Goal: Obtain resource: Download file/media

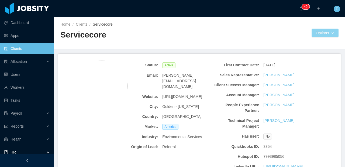
click at [325, 38] on div "Home / Clients / Servicecore / Servicecore Options" at bounding box center [199, 33] width 291 height 32
click at [325, 35] on button "Options" at bounding box center [325, 33] width 27 height 9
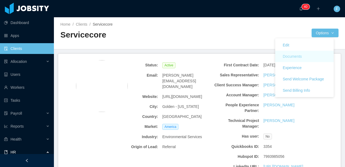
click at [294, 57] on button "Documents" at bounding box center [293, 56] width 28 height 9
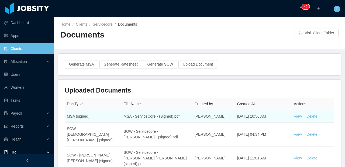
click at [164, 116] on td "MSA - ServiceCore - (Signed).pdf" at bounding box center [157, 116] width 71 height 12
click at [294, 116] on link "View" at bounding box center [298, 116] width 8 height 4
